Goal: Obtain resource: Download file/media

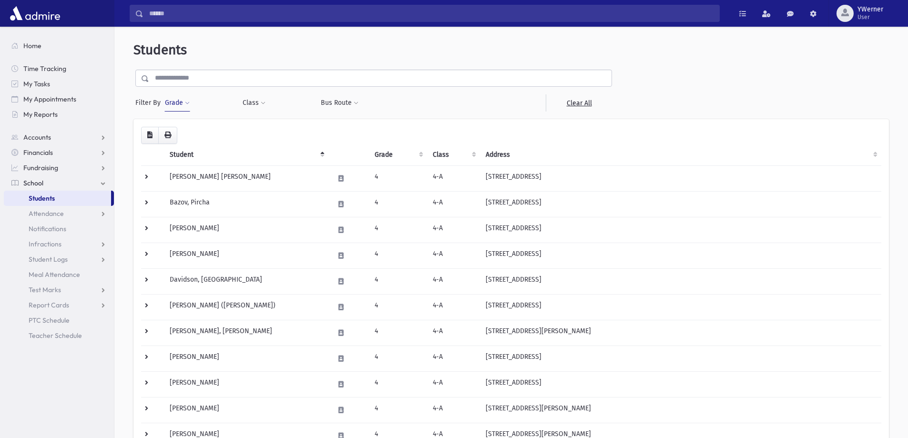
click at [176, 107] on button "Grade" at bounding box center [177, 102] width 26 height 17
click at [185, 130] on span "×" at bounding box center [186, 131] width 8 height 8
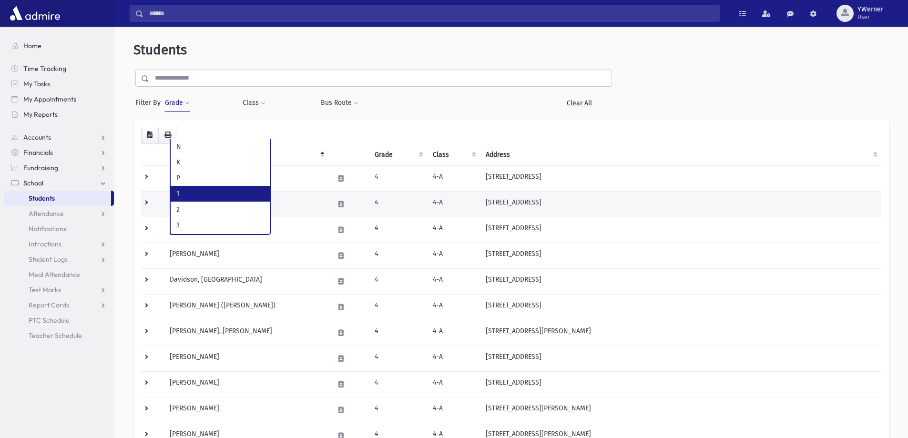
select select "*"
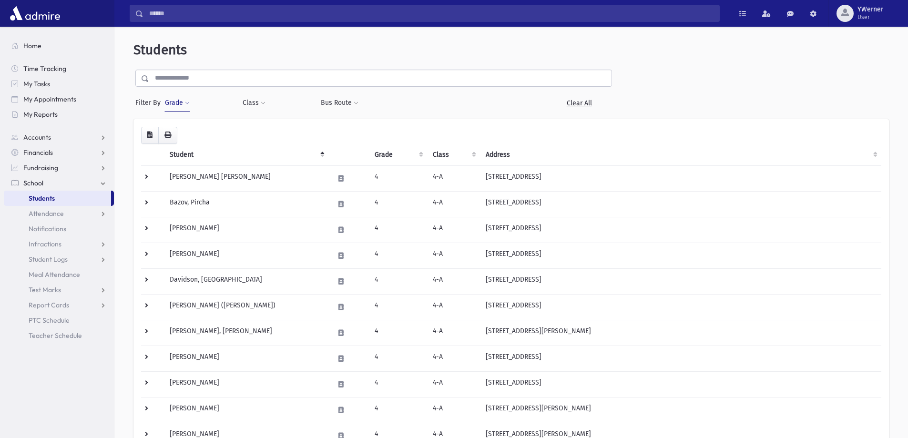
click at [173, 104] on button "Grade" at bounding box center [177, 102] width 26 height 17
click at [213, 148] on button "Filter" at bounding box center [221, 152] width 107 height 14
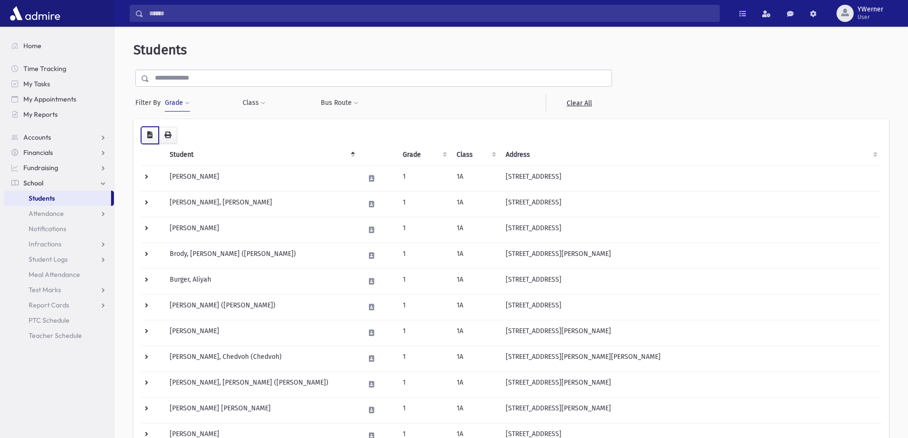
click at [154, 138] on button "button" at bounding box center [150, 135] width 18 height 17
click at [174, 108] on button "Grade" at bounding box center [177, 102] width 26 height 17
click at [186, 132] on span "×" at bounding box center [185, 131] width 8 height 8
click at [262, 105] on span at bounding box center [263, 104] width 5 height 6
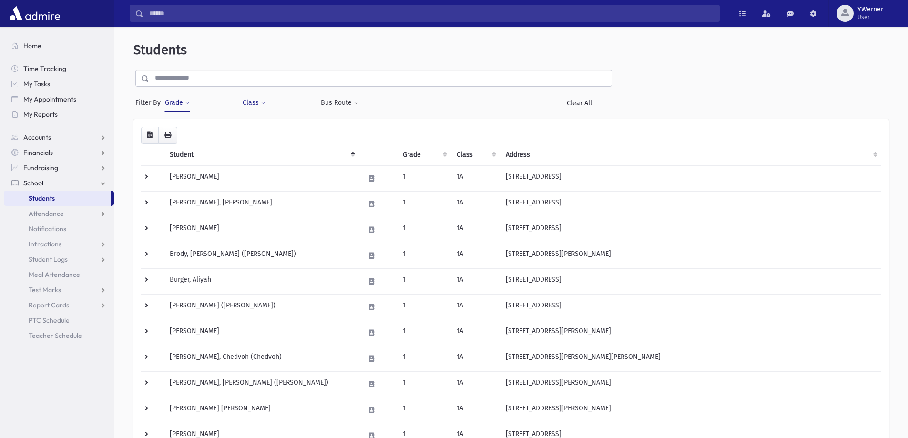
click at [262, 105] on span at bounding box center [263, 104] width 5 height 6
click at [180, 103] on button "Grade" at bounding box center [177, 102] width 26 height 17
click at [251, 101] on button "Class" at bounding box center [254, 102] width 24 height 17
click at [280, 130] on ul at bounding box center [291, 128] width 91 height 14
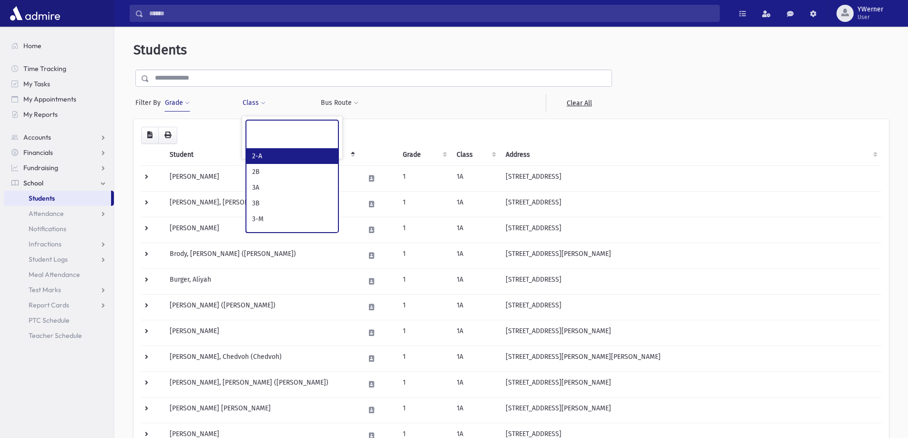
select select "*"
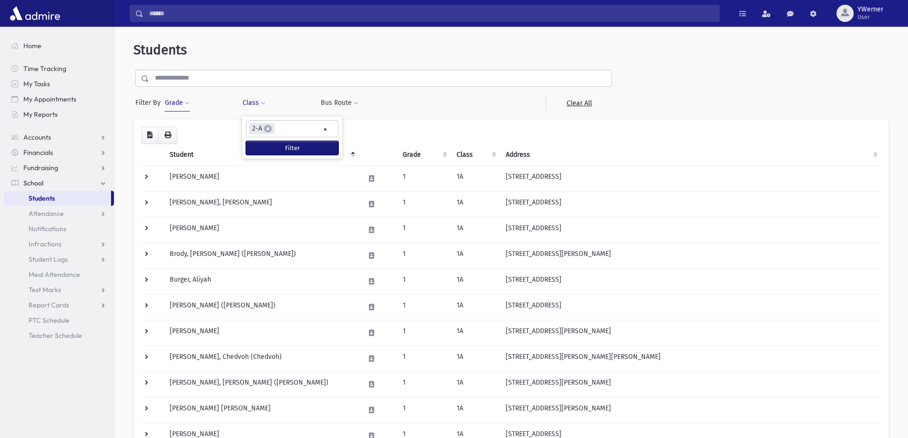
click at [269, 142] on button "Filter" at bounding box center [292, 148] width 92 height 14
click at [317, 148] on button "Filter" at bounding box center [292, 148] width 92 height 14
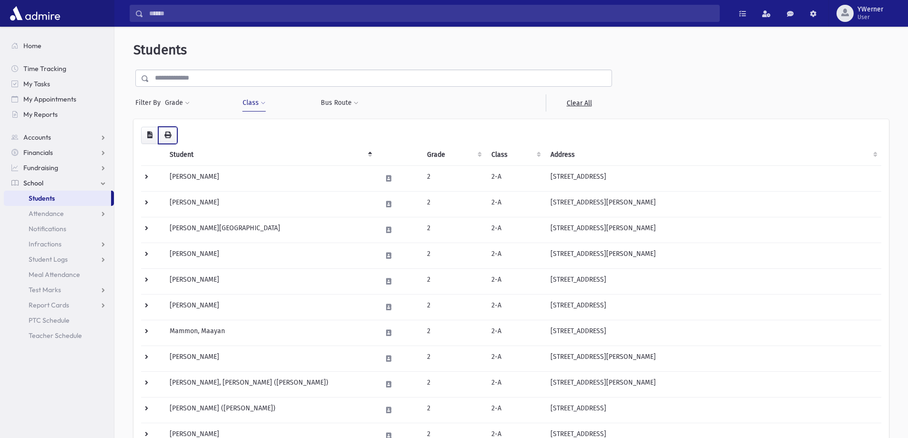
click at [168, 138] on icon "button" at bounding box center [167, 135] width 7 height 7
click at [145, 139] on button "button" at bounding box center [150, 135] width 18 height 17
click at [249, 111] on button "Class" at bounding box center [254, 102] width 24 height 17
click at [264, 127] on span "×" at bounding box center [268, 129] width 8 height 8
click at [256, 110] on button "Class" at bounding box center [254, 102] width 24 height 17
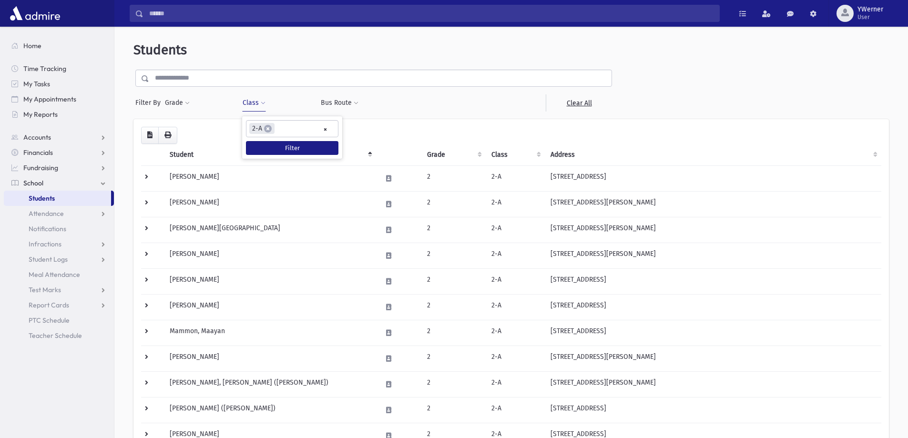
select select
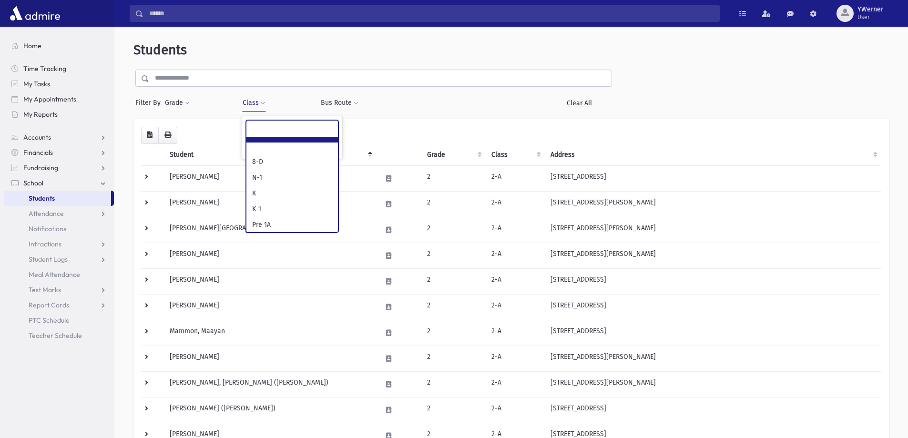
click at [291, 127] on ul at bounding box center [291, 128] width 91 height 14
type input "*"
select select "**"
click at [301, 145] on button "Filter" at bounding box center [292, 148] width 92 height 14
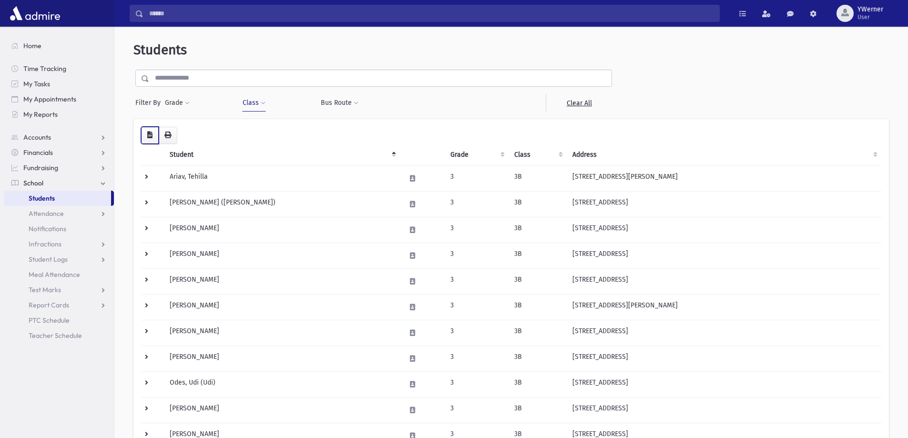
click at [152, 139] on button "button" at bounding box center [150, 135] width 18 height 17
click at [257, 103] on button "Class" at bounding box center [254, 102] width 24 height 17
click at [265, 127] on span "×" at bounding box center [266, 129] width 8 height 8
select select "**"
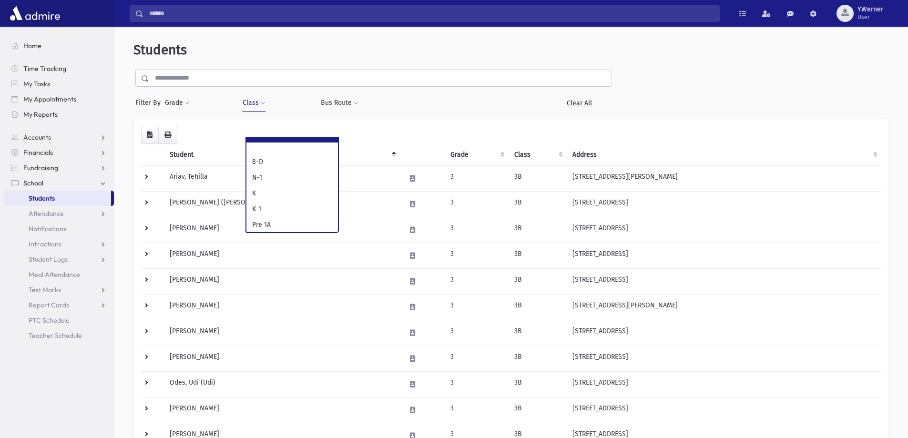
click at [255, 104] on button "Class" at bounding box center [254, 102] width 24 height 17
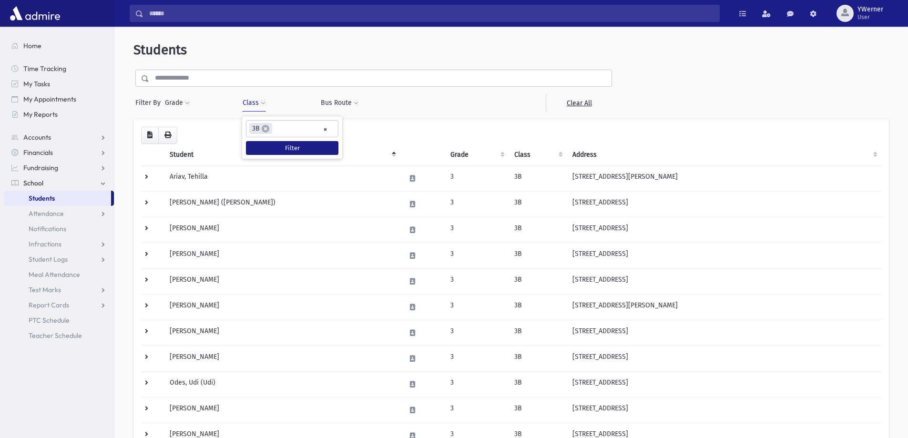
select select
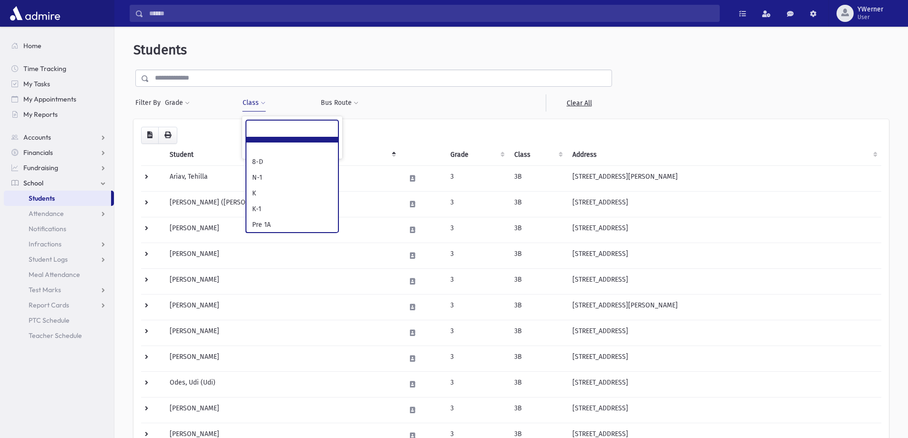
scroll to position [134, 0]
click at [297, 129] on ul at bounding box center [291, 128] width 91 height 14
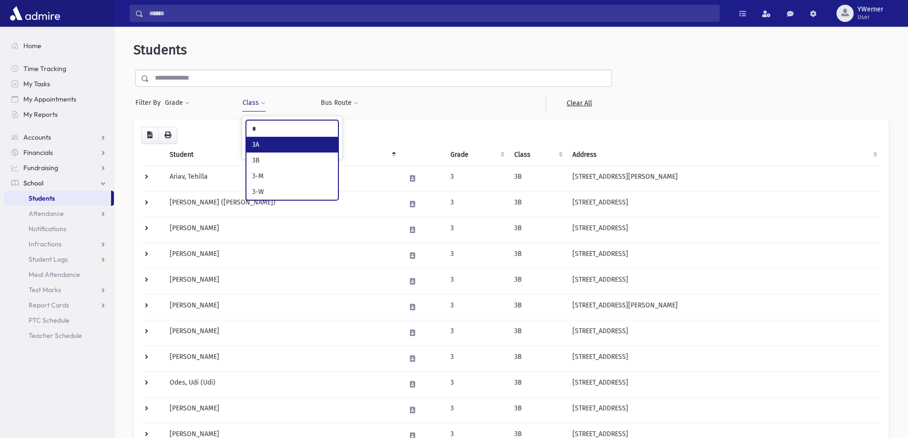
type input "*"
select select "**"
drag, startPoint x: 285, startPoint y: 142, endPoint x: 288, endPoint y: 149, distance: 7.9
click at [287, 146] on button "Filter" at bounding box center [292, 148] width 92 height 14
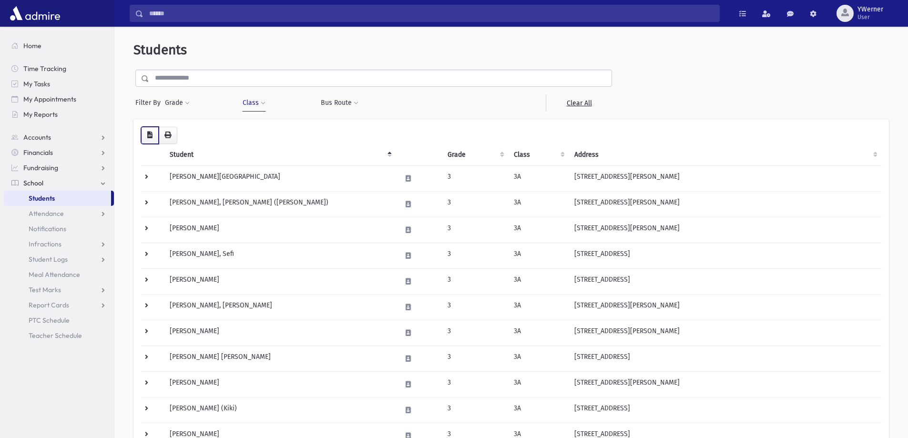
click at [147, 139] on button "button" at bounding box center [150, 135] width 18 height 17
click at [244, 108] on button "Class" at bounding box center [254, 102] width 24 height 17
click at [264, 127] on span "×" at bounding box center [265, 129] width 8 height 8
select select "**"
click at [255, 105] on button "Class" at bounding box center [254, 102] width 24 height 17
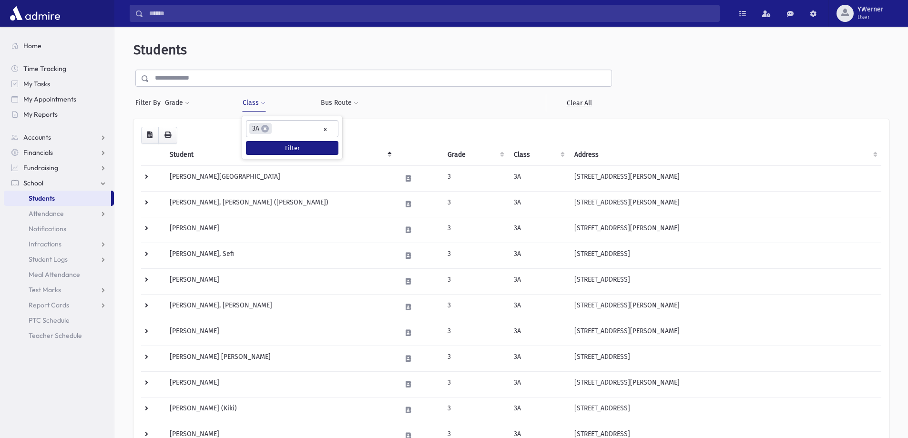
select select
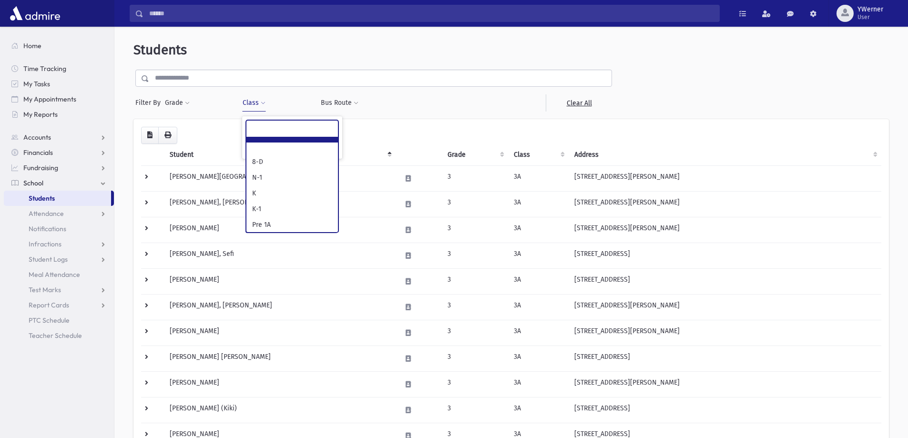
click at [294, 129] on ul at bounding box center [291, 128] width 91 height 14
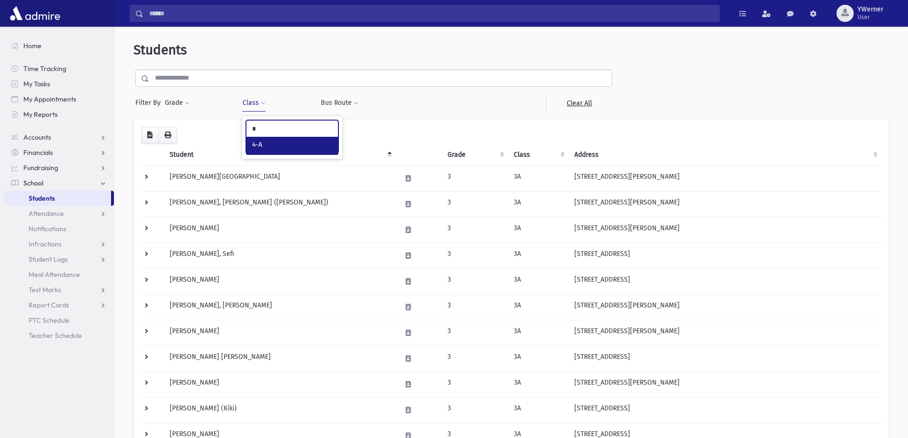
type input "*"
select select "**"
click at [299, 148] on button "Filter" at bounding box center [292, 148] width 92 height 14
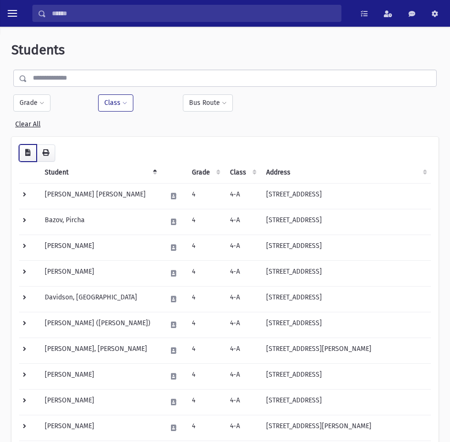
click at [28, 155] on icon "button" at bounding box center [27, 152] width 5 height 7
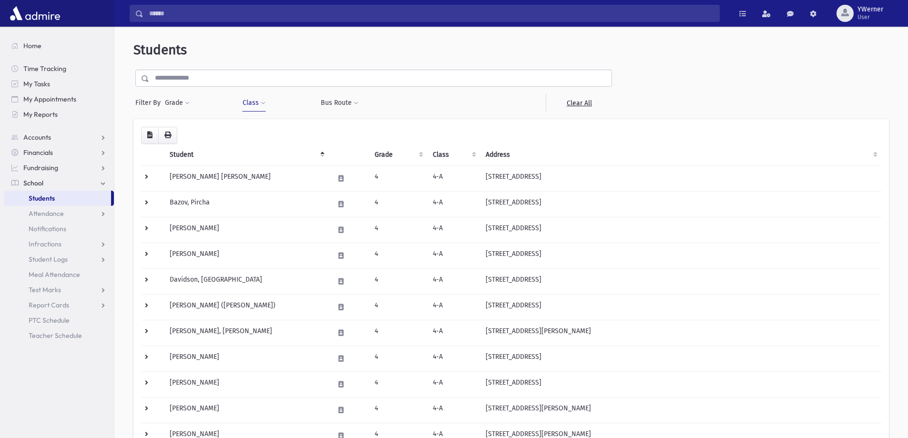
click at [165, 87] on div "Filter By Grade * * * * * * * * * ***** * * * ** ** ** Filter Class" at bounding box center [373, 91] width 480 height 42
click at [165, 81] on input "text" at bounding box center [380, 78] width 462 height 17
click at [295, 108] on div "**********" at bounding box center [276, 102] width 68 height 17
click at [249, 105] on button "Class" at bounding box center [254, 102] width 24 height 17
click at [265, 126] on span "×" at bounding box center [268, 129] width 8 height 8
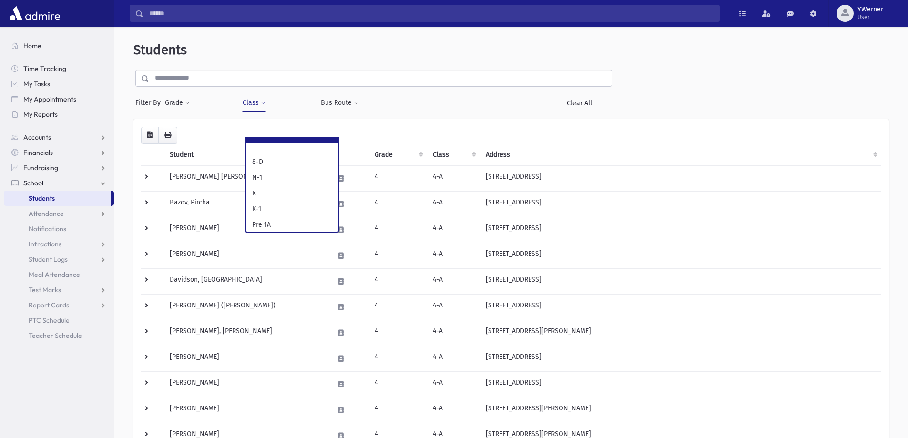
click at [255, 106] on button "Class" at bounding box center [254, 102] width 24 height 17
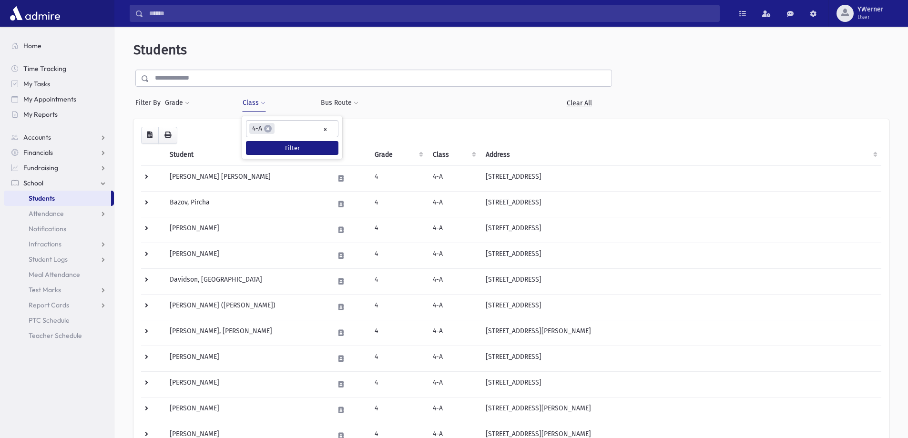
click at [322, 131] on ul "× × 4-A" at bounding box center [291, 129] width 91 height 16
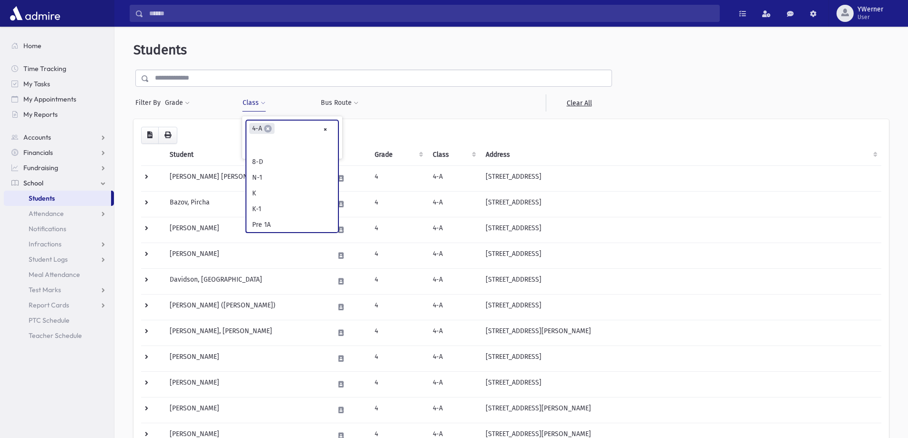
scroll to position [217, 0]
select select
click at [294, 129] on ul at bounding box center [291, 128] width 91 height 14
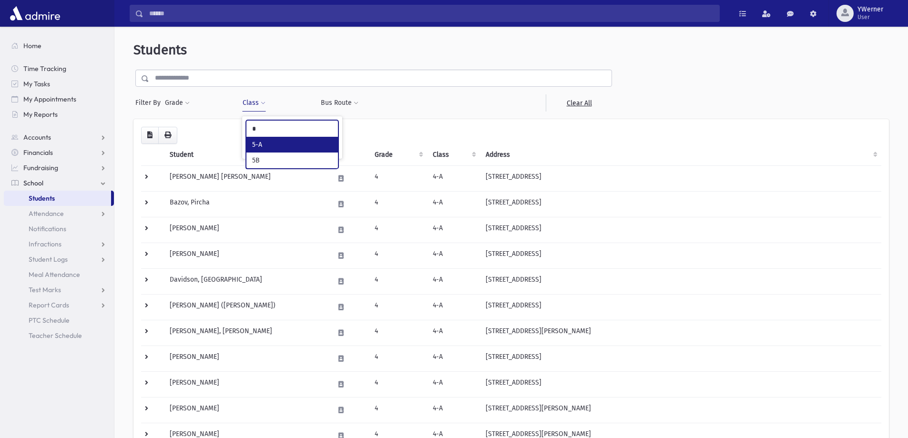
type input "*"
select select "**"
click at [281, 145] on button "Filter" at bounding box center [292, 148] width 92 height 14
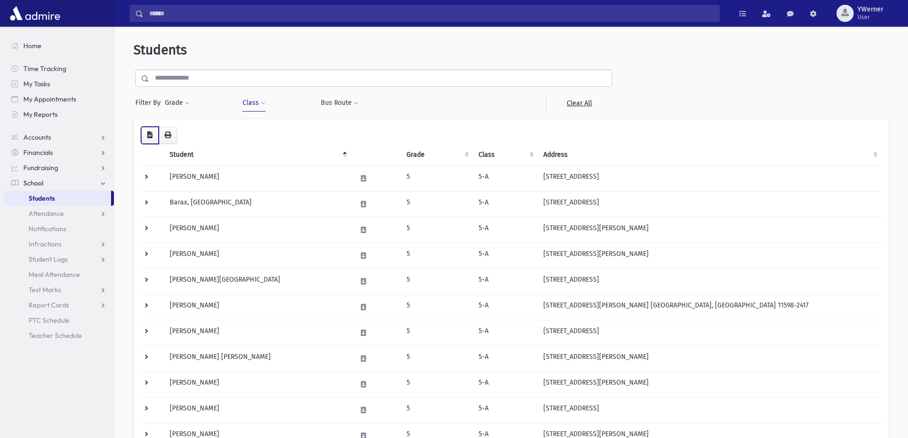
click at [146, 141] on button "button" at bounding box center [150, 135] width 18 height 17
click at [252, 106] on button "Class" at bounding box center [254, 102] width 24 height 17
click at [266, 128] on span "×" at bounding box center [268, 129] width 8 height 8
select select "**"
click at [255, 110] on button "Class" at bounding box center [254, 102] width 24 height 17
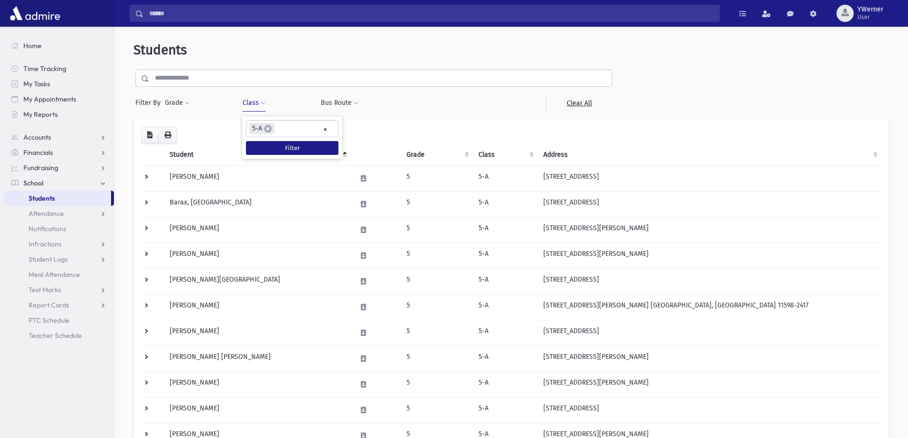
select select
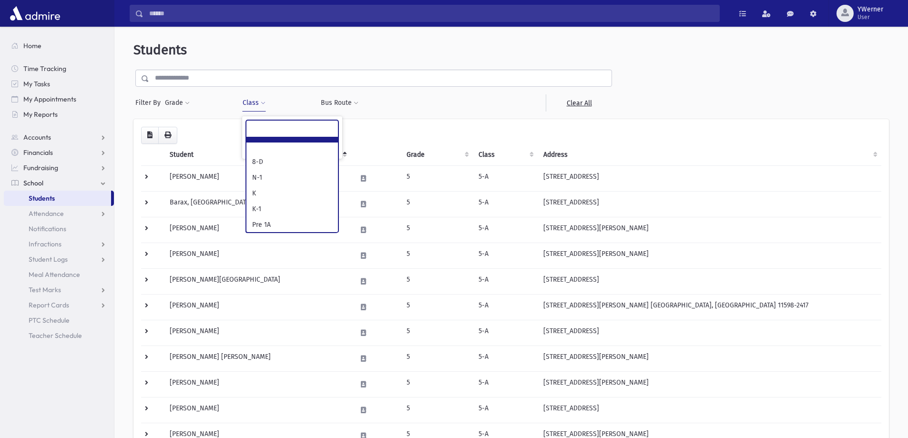
click at [297, 130] on ul at bounding box center [291, 128] width 91 height 14
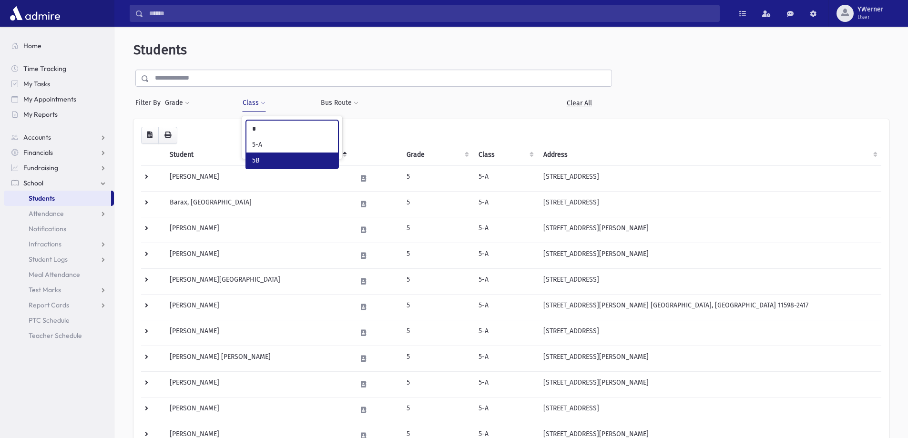
type input "*"
select select "**"
click at [280, 153] on button "Filter" at bounding box center [292, 148] width 92 height 14
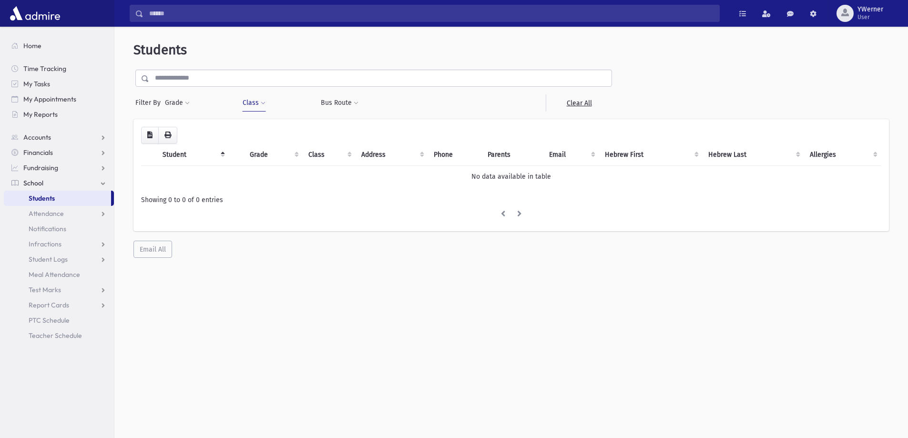
click at [251, 107] on button "Class" at bounding box center [254, 102] width 24 height 17
click at [264, 126] on span "×" at bounding box center [266, 129] width 8 height 8
select select "**"
click at [253, 103] on button "Class" at bounding box center [254, 102] width 24 height 17
select select
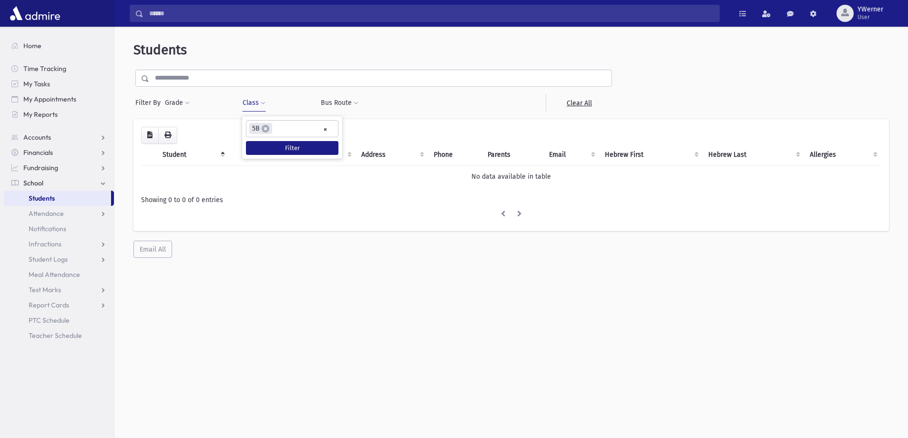
scroll to position [177, 0]
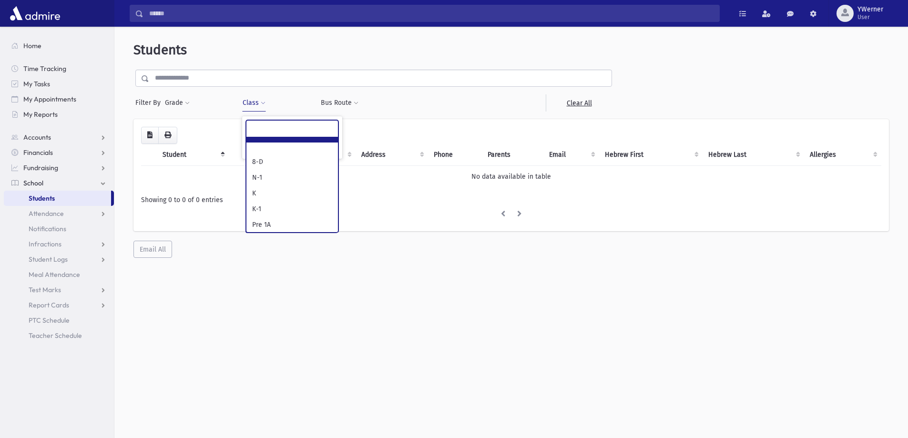
click at [312, 128] on ul at bounding box center [291, 128] width 91 height 14
type input "*"
select select "*"
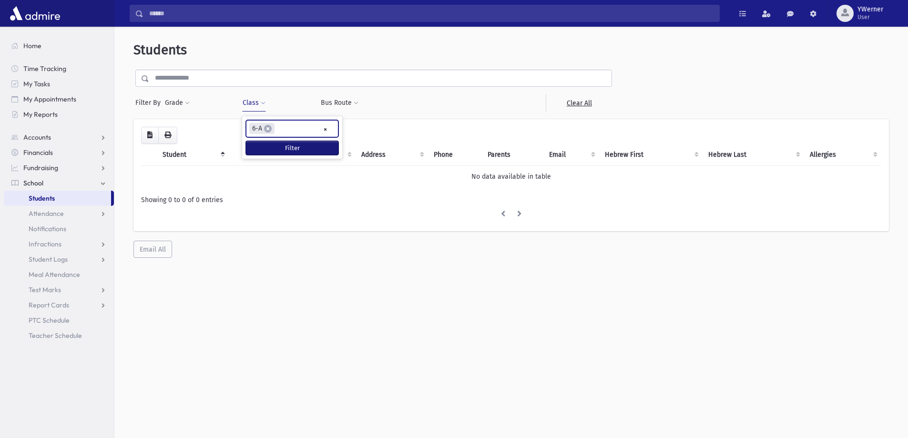
click at [298, 144] on button "Filter" at bounding box center [292, 148] width 92 height 14
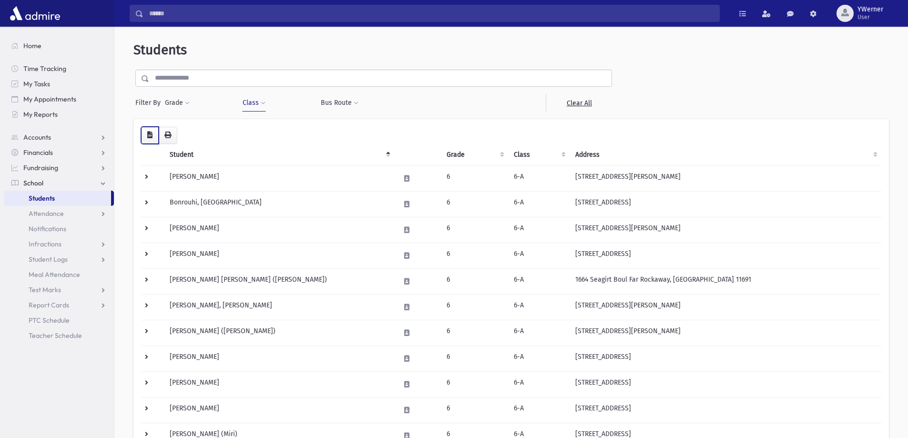
click at [152, 130] on button "button" at bounding box center [150, 135] width 18 height 17
click at [265, 106] on button "Class" at bounding box center [254, 102] width 24 height 17
select select
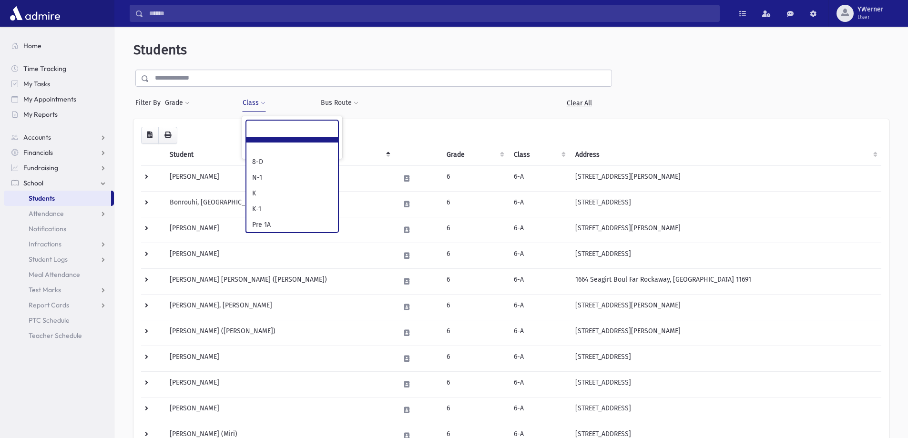
click at [305, 130] on ul at bounding box center [291, 128] width 91 height 14
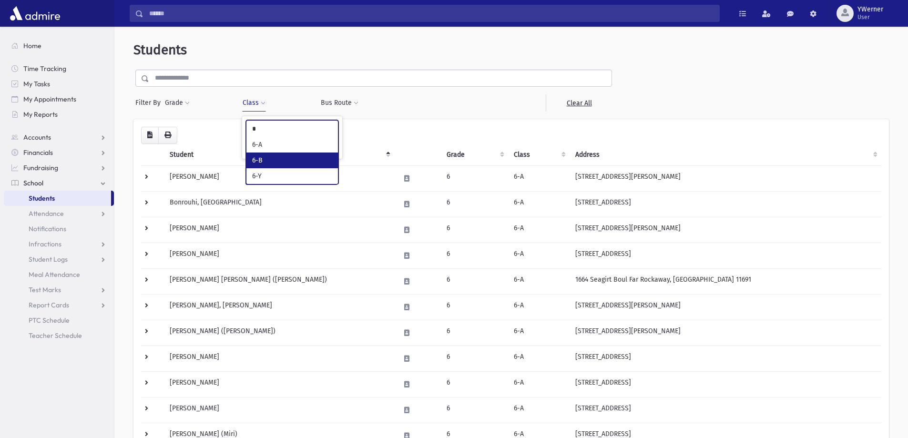
type input "*"
select select "**"
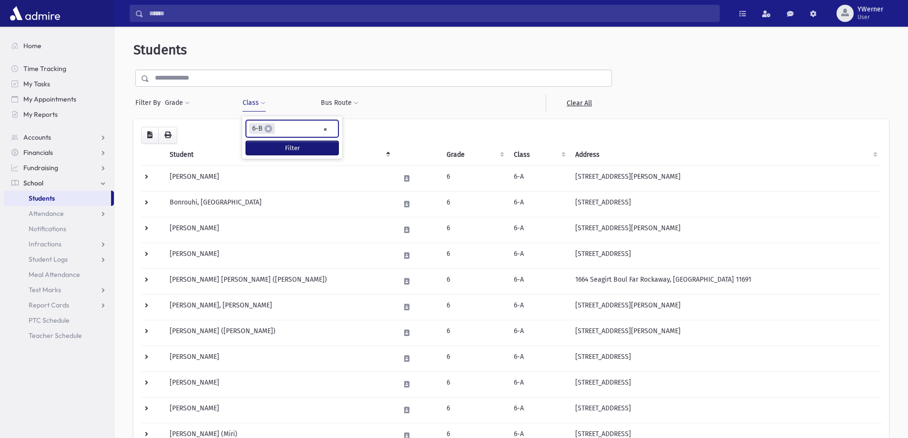
click at [297, 151] on button "Filter" at bounding box center [292, 148] width 92 height 14
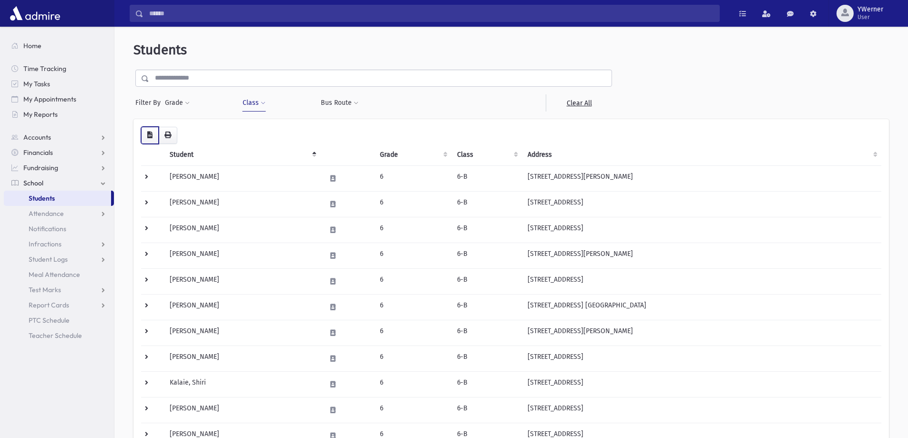
click at [146, 132] on button "button" at bounding box center [150, 135] width 18 height 17
click at [619, 72] on form "Filter By Grade * * * * * * * * * ***** * * * ** ** ** Filter Class" at bounding box center [510, 91] width 755 height 42
click at [249, 110] on button "Class" at bounding box center [254, 102] width 24 height 17
select select
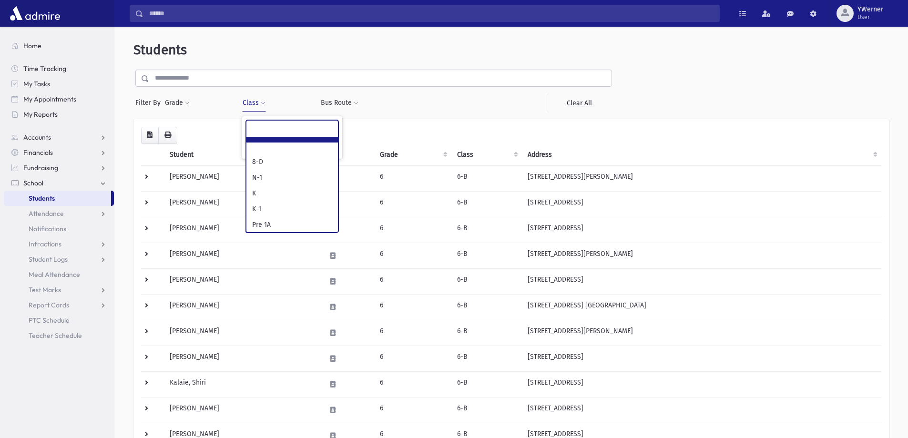
click at [315, 129] on ul at bounding box center [291, 128] width 91 height 14
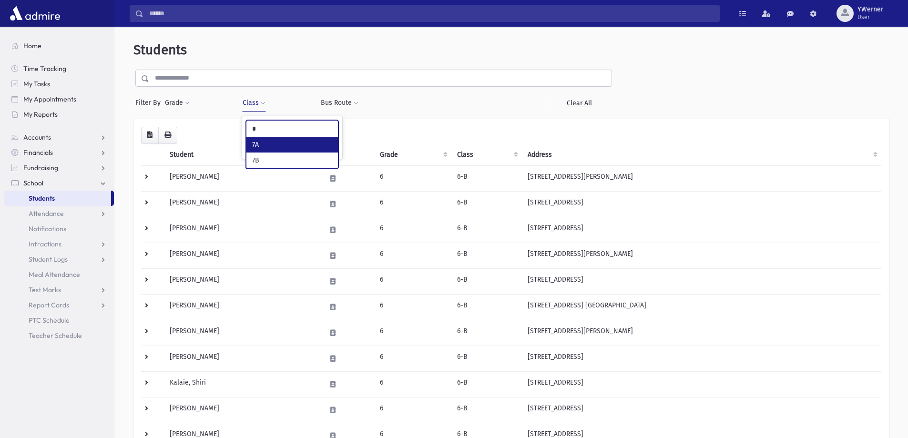
type input "*"
select select "**"
click at [308, 143] on button "Filter" at bounding box center [292, 148] width 92 height 14
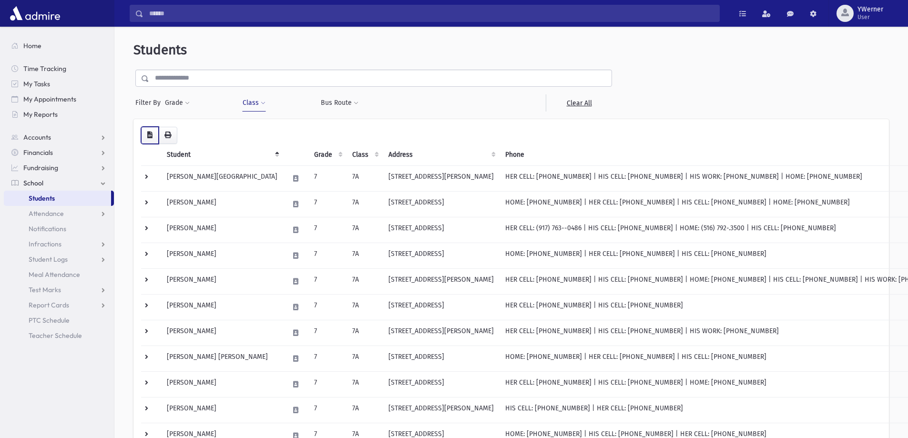
click at [144, 138] on button "button" at bounding box center [150, 135] width 18 height 17
click at [260, 98] on button "Class" at bounding box center [254, 102] width 24 height 17
select select
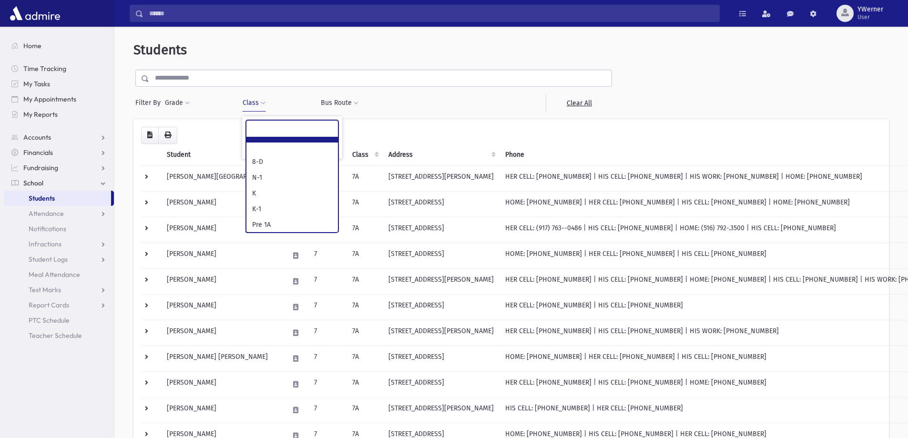
click at [304, 129] on ul at bounding box center [291, 128] width 91 height 14
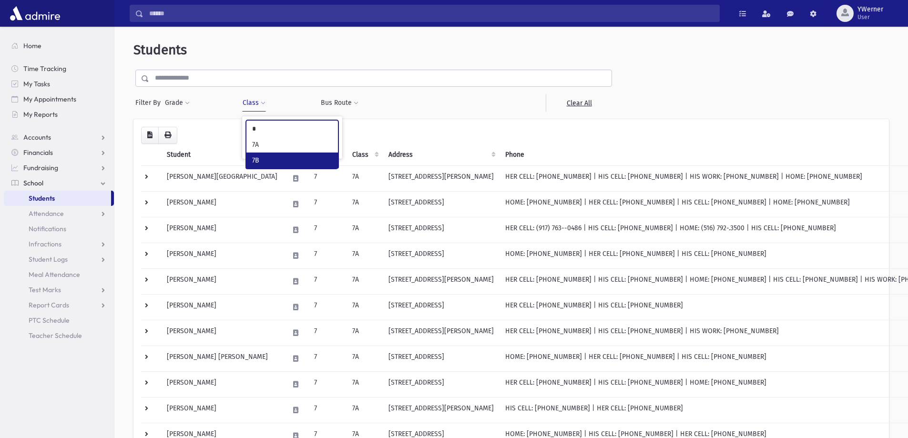
type input "*"
select select "**"
click at [282, 146] on button "Filter" at bounding box center [292, 148] width 92 height 14
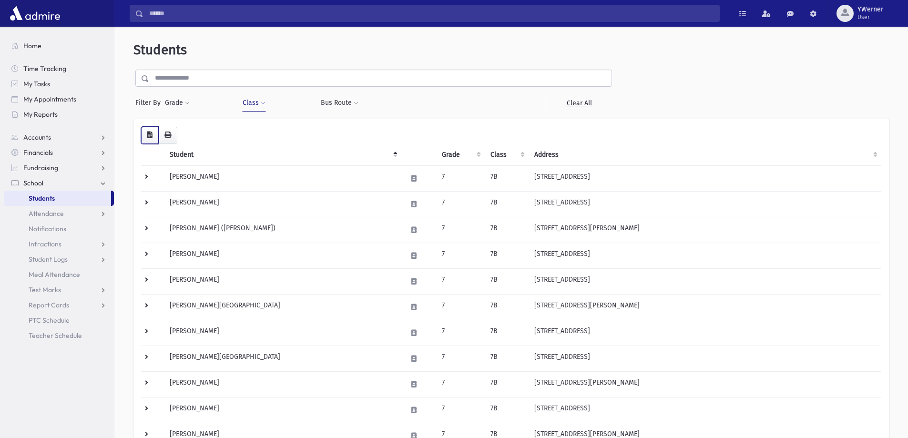
click at [142, 130] on button "button" at bounding box center [150, 135] width 18 height 17
click at [262, 106] on span at bounding box center [263, 104] width 5 height 6
click at [263, 129] on span "×" at bounding box center [265, 129] width 8 height 8
select select "**"
click at [254, 104] on button "Class" at bounding box center [254, 102] width 24 height 17
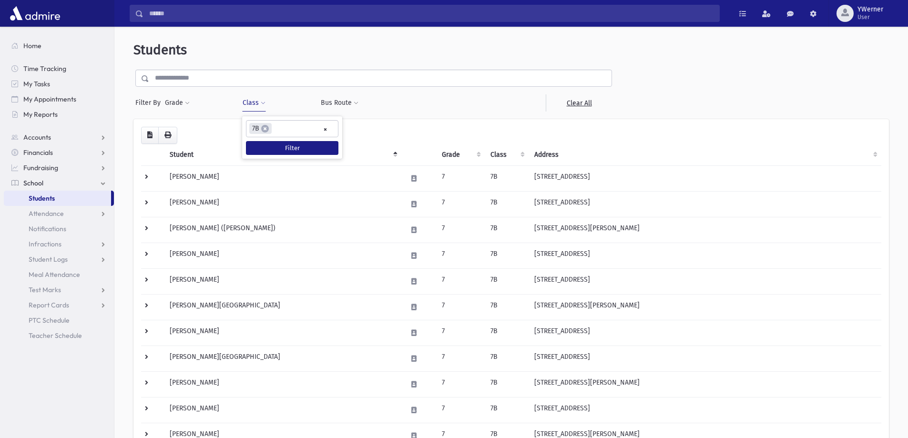
click at [328, 130] on ul "× × 7B" at bounding box center [291, 129] width 91 height 16
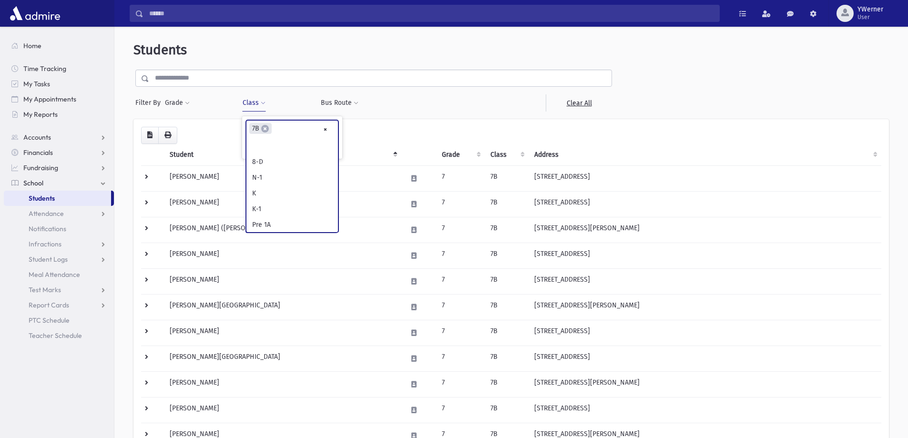
scroll to position [343, 0]
select select
click at [305, 128] on ul at bounding box center [291, 128] width 91 height 14
type input "*"
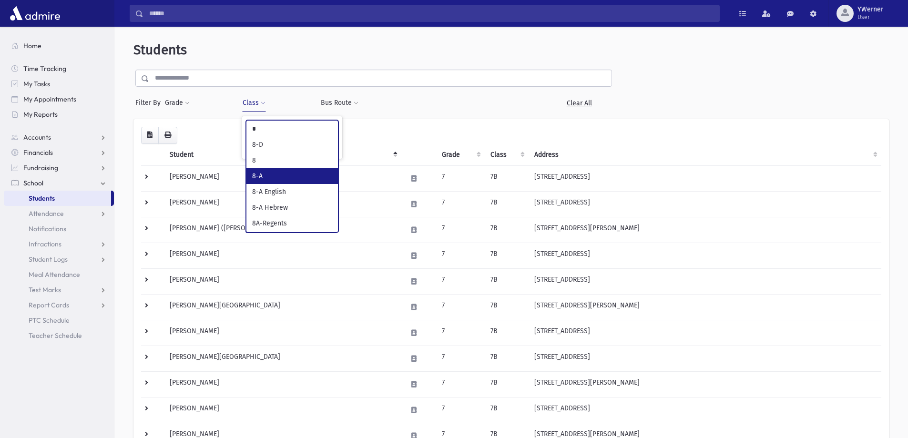
type input "*"
select select "**"
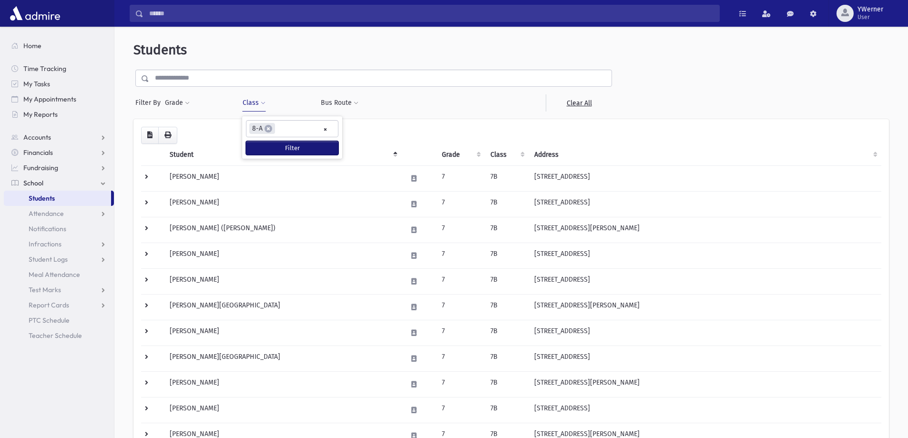
click at [283, 148] on button "Filter" at bounding box center [292, 148] width 92 height 14
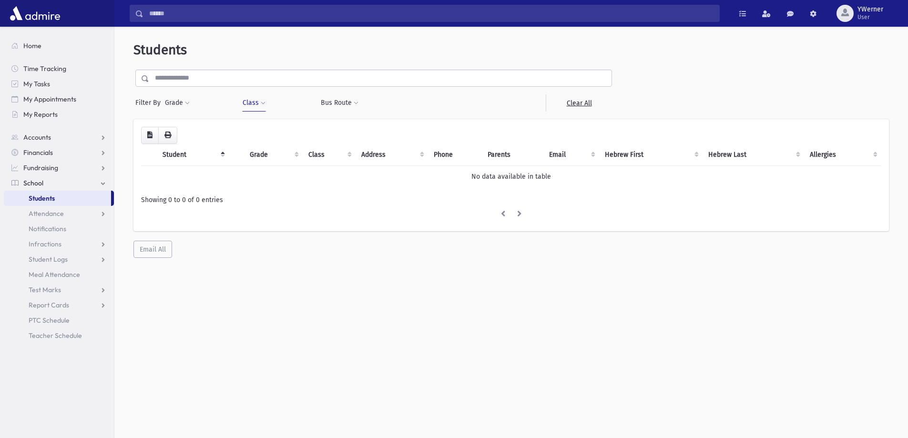
click at [246, 103] on button "Class" at bounding box center [254, 102] width 24 height 17
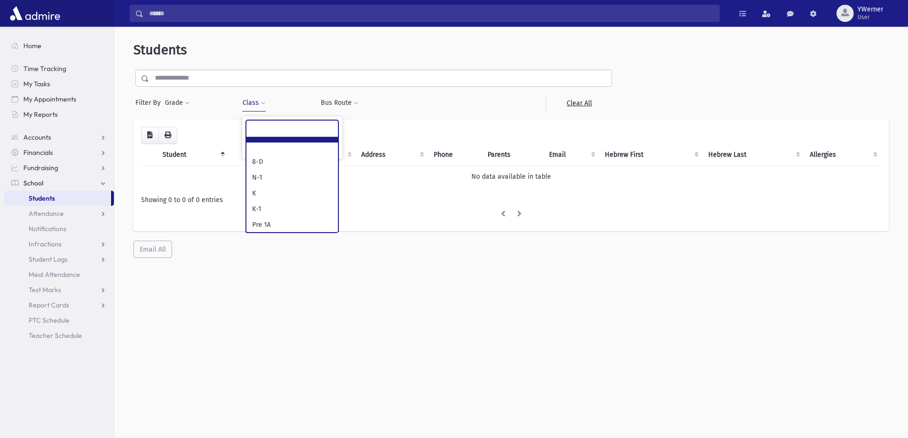
drag, startPoint x: 258, startPoint y: 114, endPoint x: 274, endPoint y: 137, distance: 28.0
click at [257, 114] on div "Students Filter By Grade * * * * * * * * * ***** * * * ** ** ** Filter Class" at bounding box center [511, 149] width 786 height 239
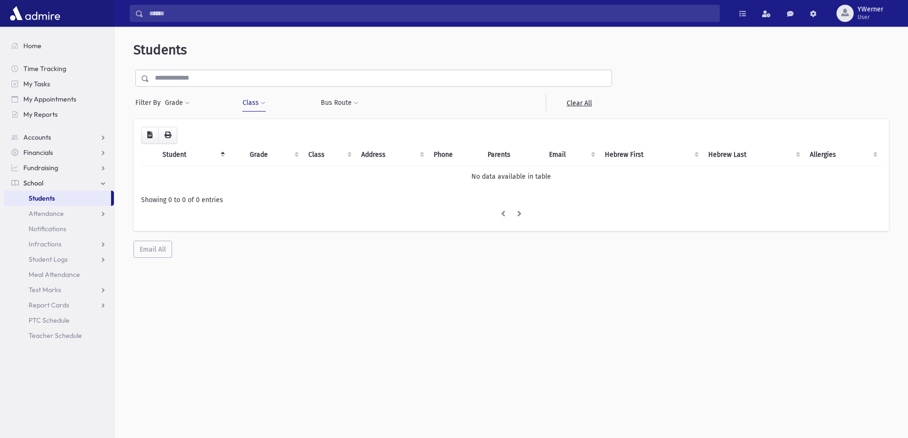
click at [248, 102] on button "Class" at bounding box center [254, 102] width 24 height 17
click at [267, 126] on span "×" at bounding box center [268, 129] width 8 height 8
select select "**"
click at [247, 102] on button "Class" at bounding box center [254, 102] width 24 height 17
click at [280, 130] on input "search" at bounding box center [280, 129] width 5 height 10
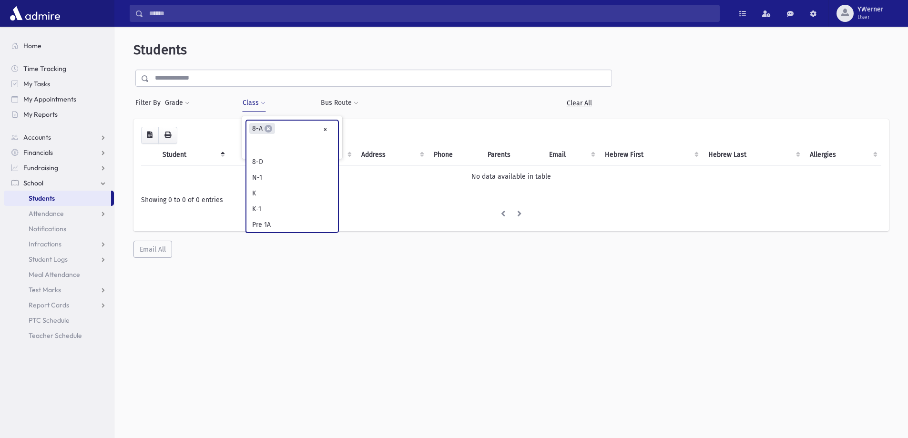
scroll to position [359, 0]
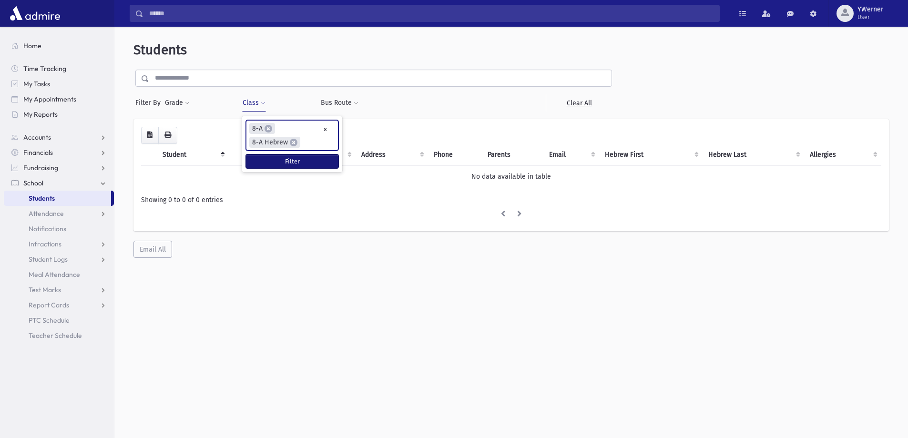
click at [308, 160] on button "Filter" at bounding box center [292, 161] width 92 height 14
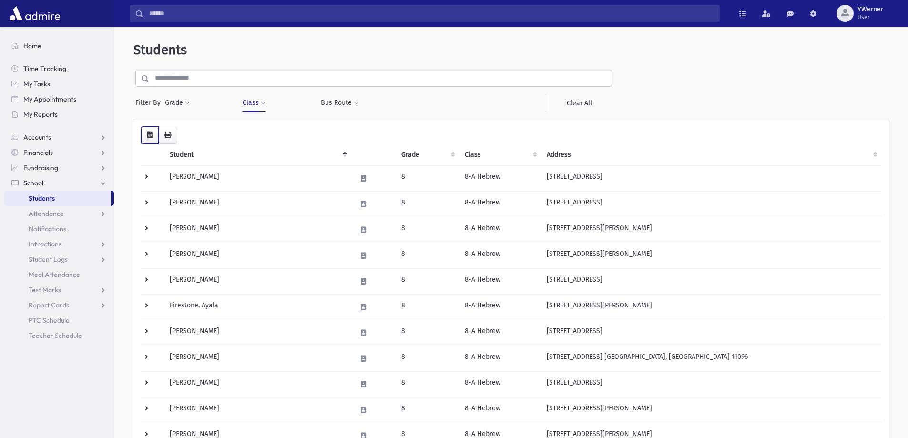
click at [147, 143] on button "button" at bounding box center [150, 135] width 18 height 17
